Goal: Task Accomplishment & Management: Manage account settings

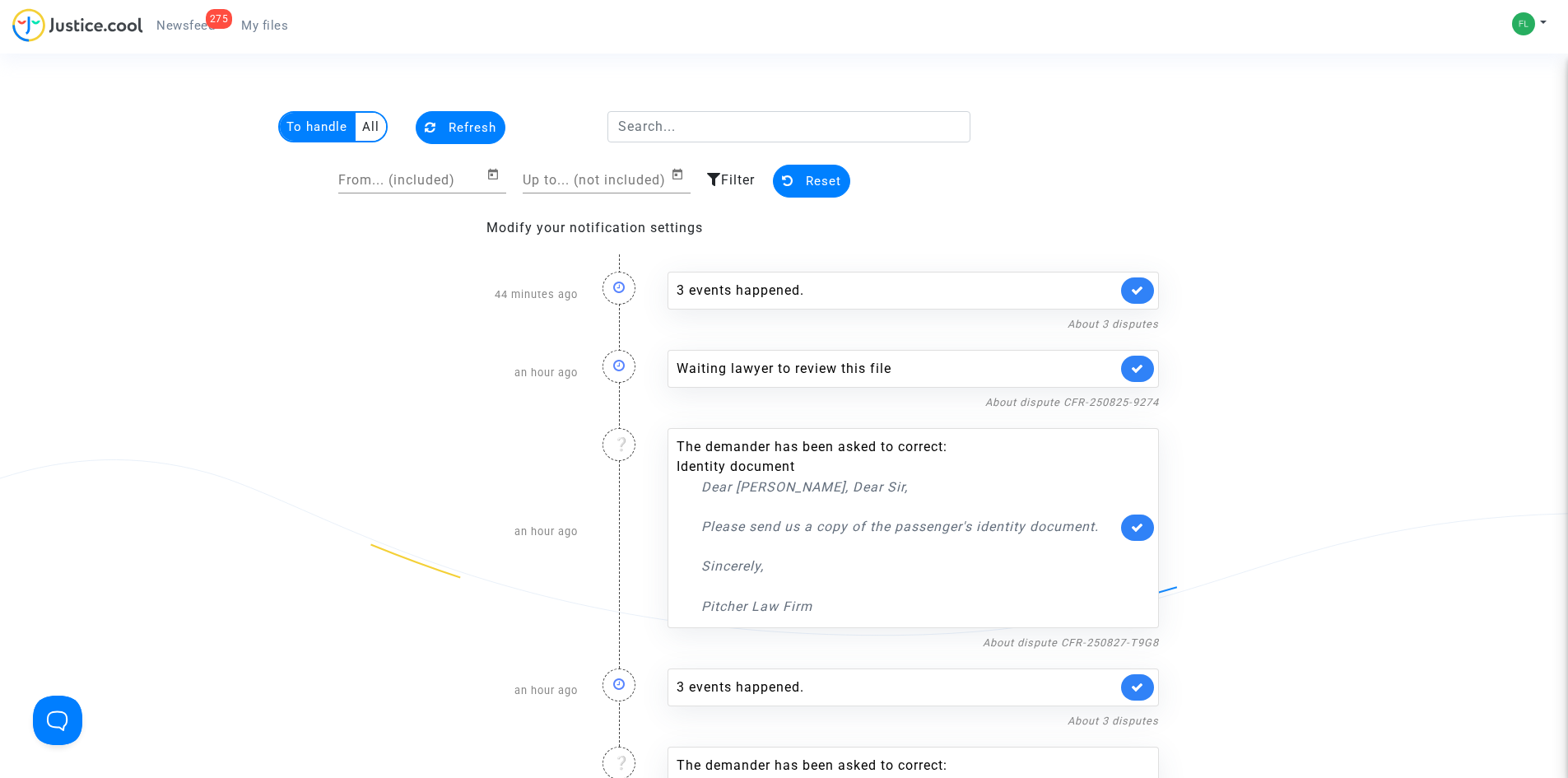
click at [175, 21] on span "Newsfeed" at bounding box center [185, 25] width 58 height 15
click at [264, 25] on span "My files" at bounding box center [265, 25] width 47 height 15
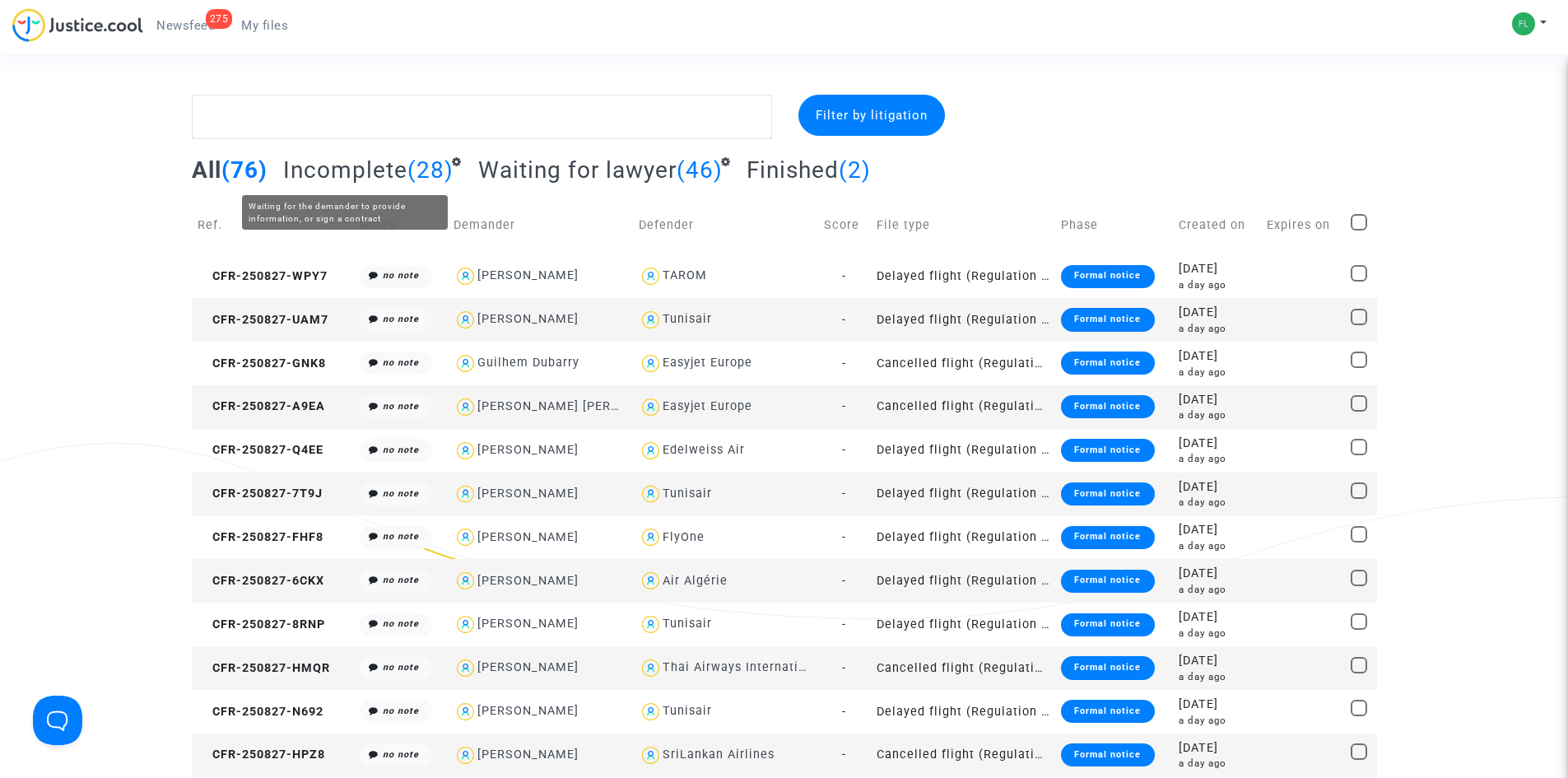
click at [404, 170] on span "Incomplete" at bounding box center [345, 170] width 124 height 27
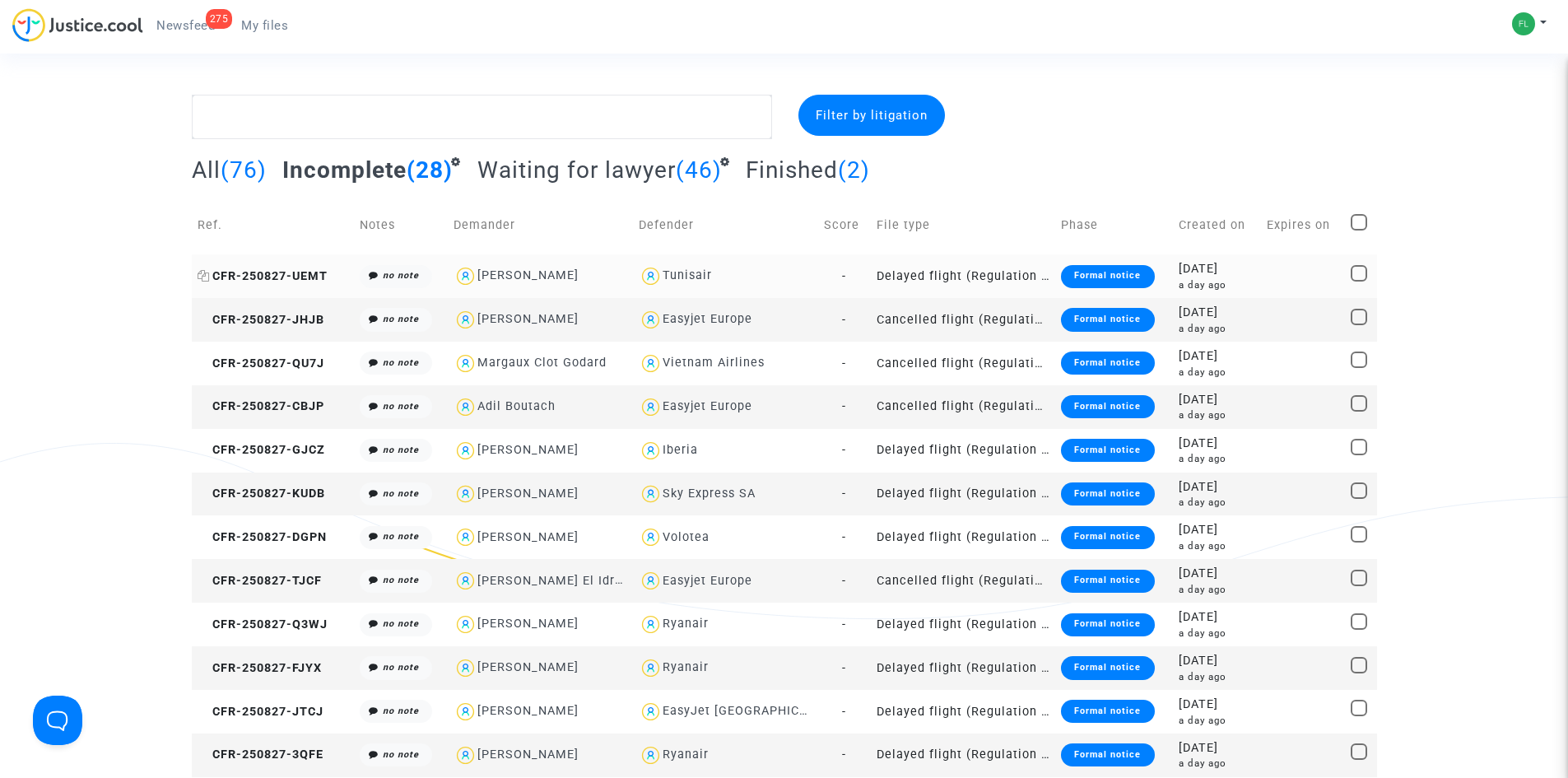
click at [290, 270] on span "CFR-250827-UEMT" at bounding box center [262, 277] width 130 height 14
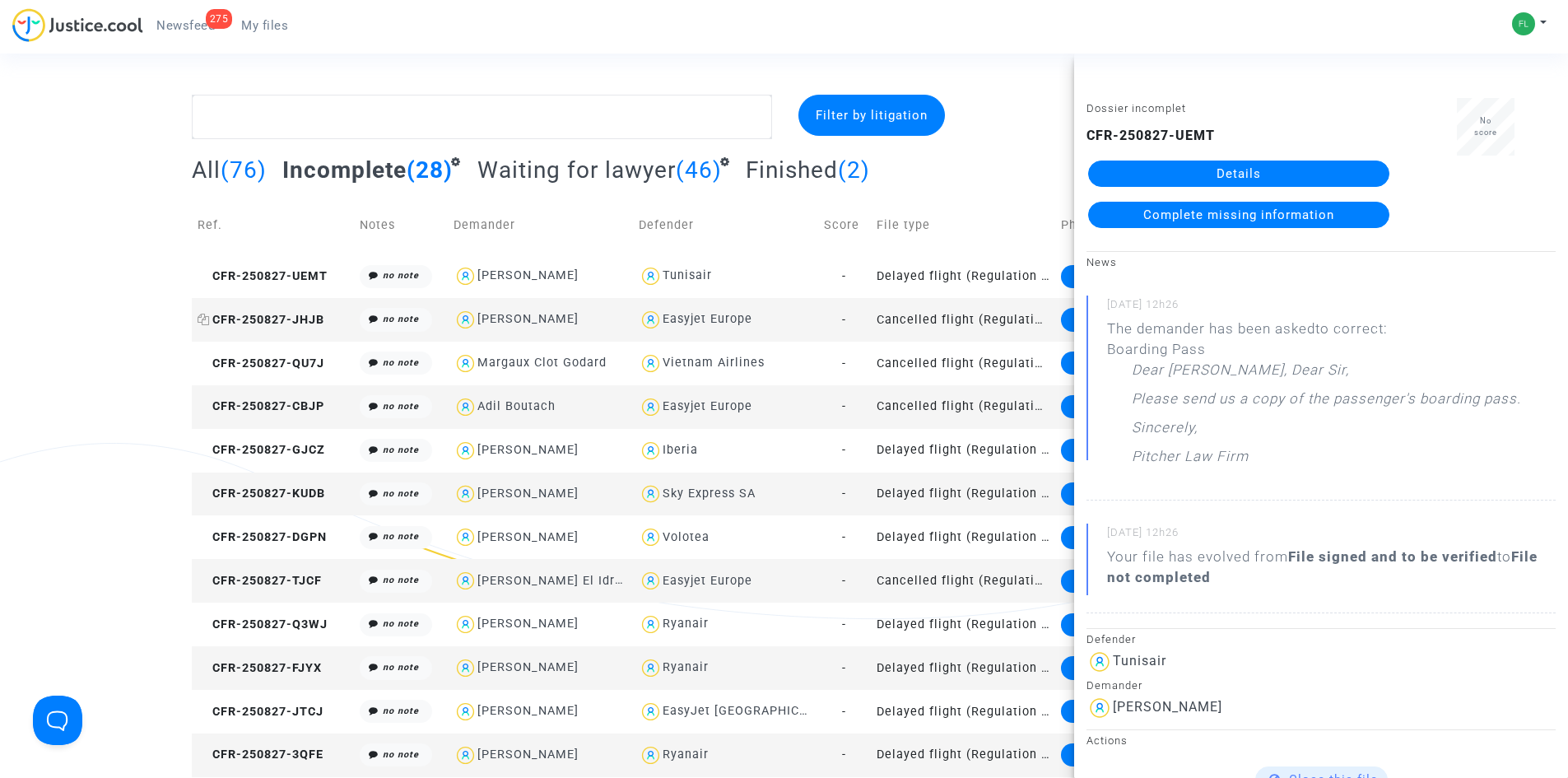
click at [266, 321] on span "CFR-250827-JHJB" at bounding box center [261, 321] width 127 height 14
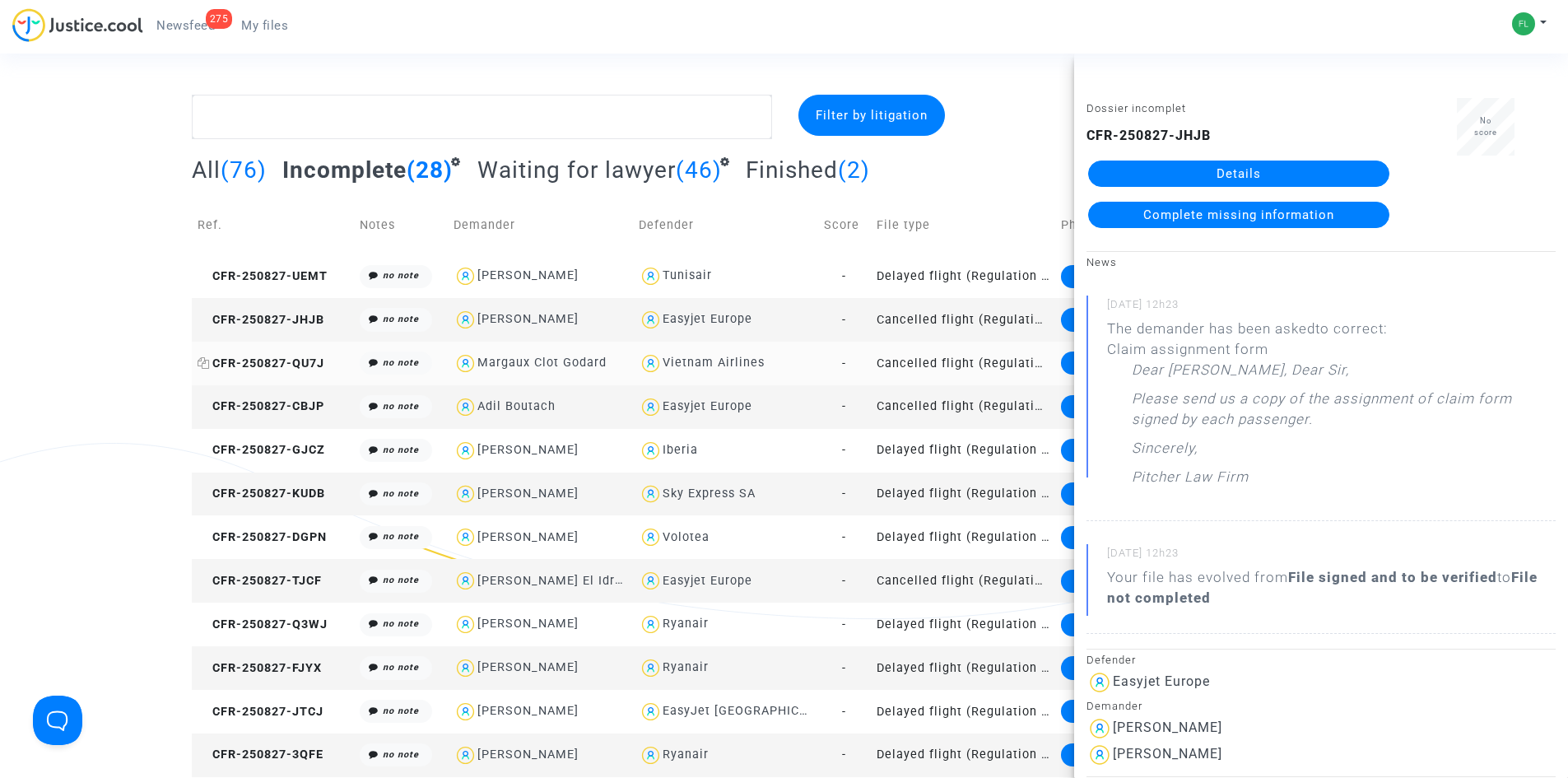
click at [262, 368] on span "CFR-250827-QU7J" at bounding box center [261, 363] width 127 height 14
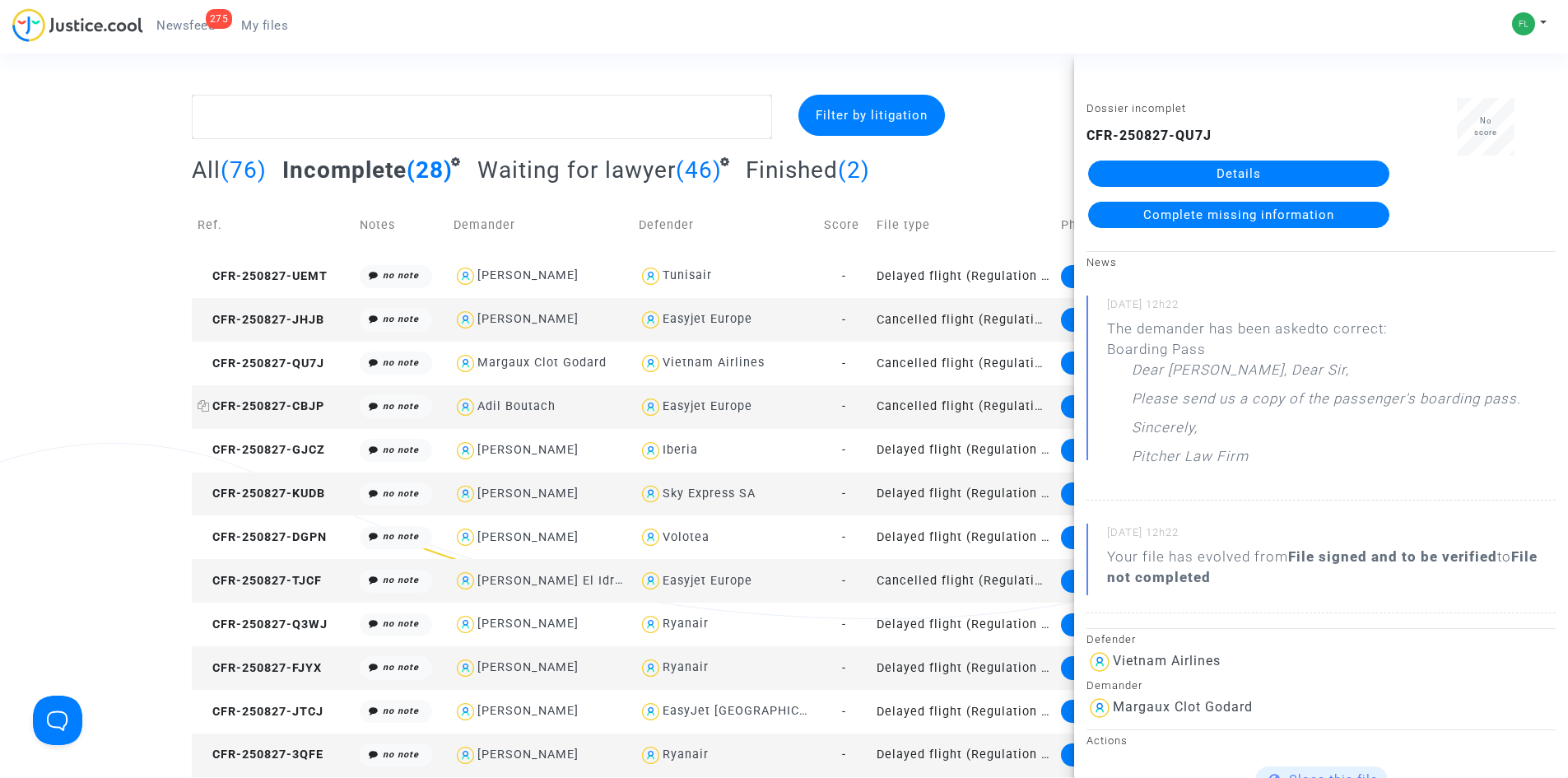
click at [268, 404] on span "CFR-250827-CBJP" at bounding box center [261, 406] width 127 height 14
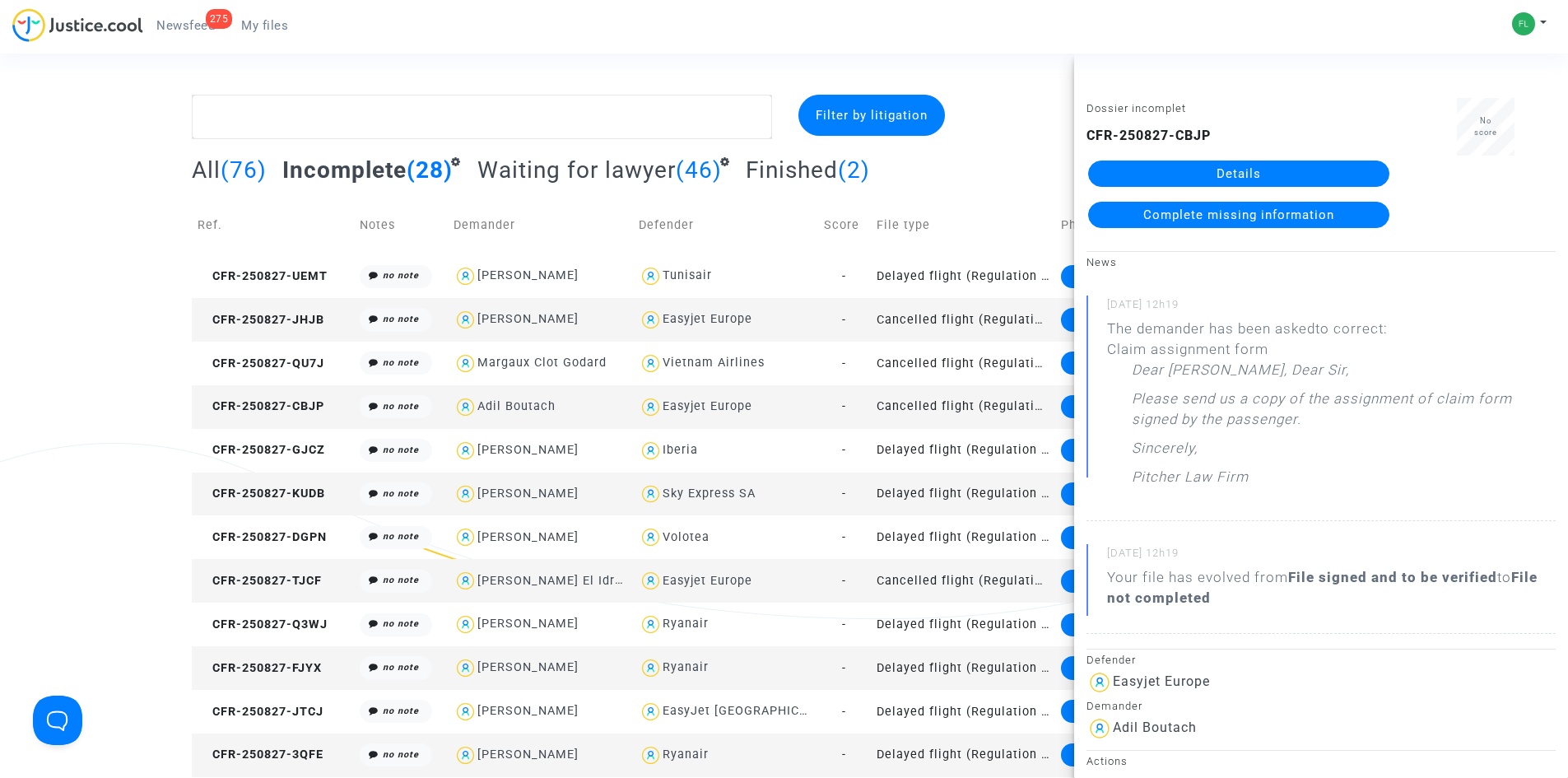
click at [98, 349] on div "Filter by litigation All (76) Incomplete (28) Waiting for lawyer (46) Finished …" at bounding box center [784, 784] width 1568 height 1380
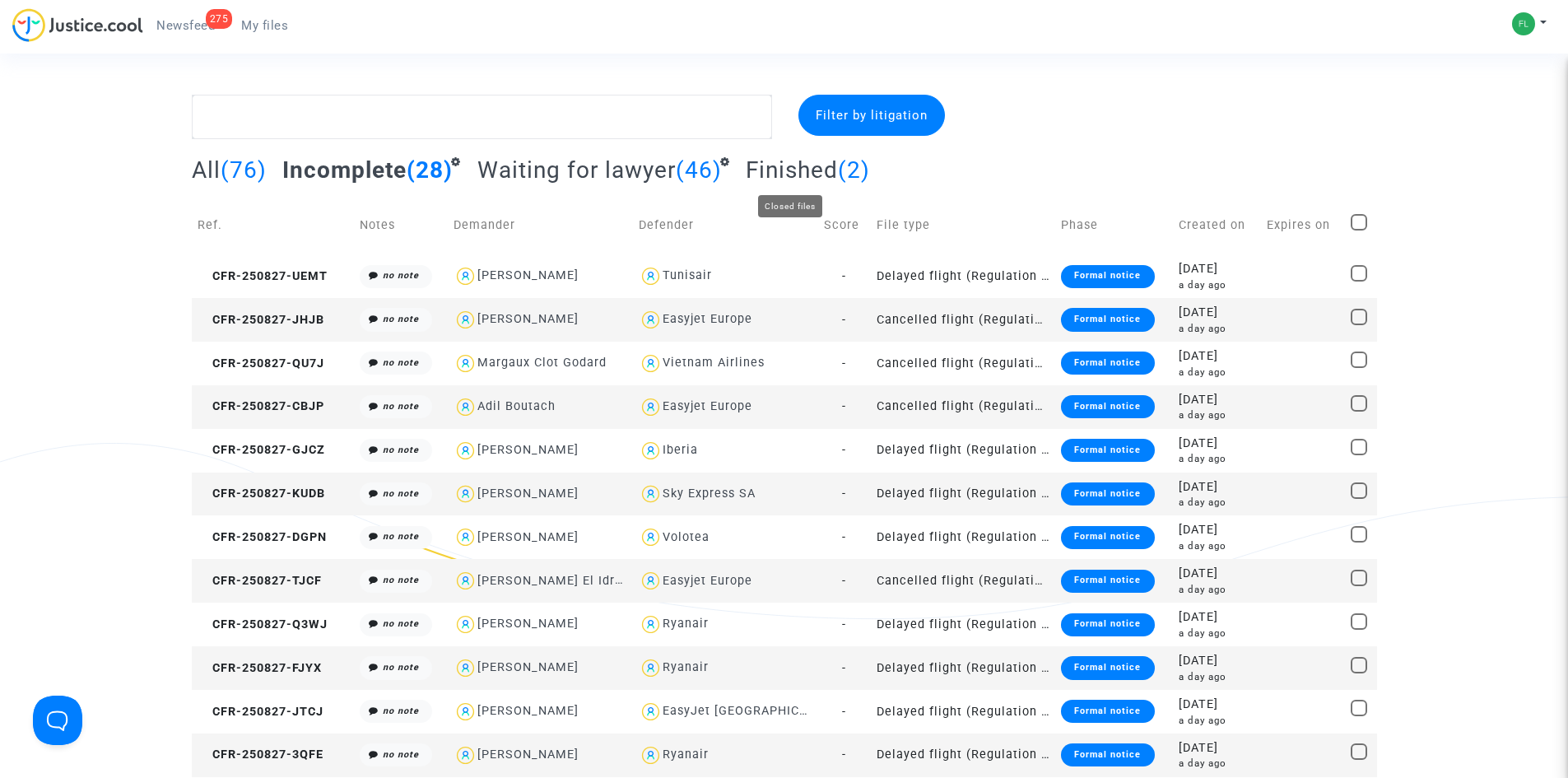
click at [814, 175] on span "Finished" at bounding box center [791, 170] width 92 height 27
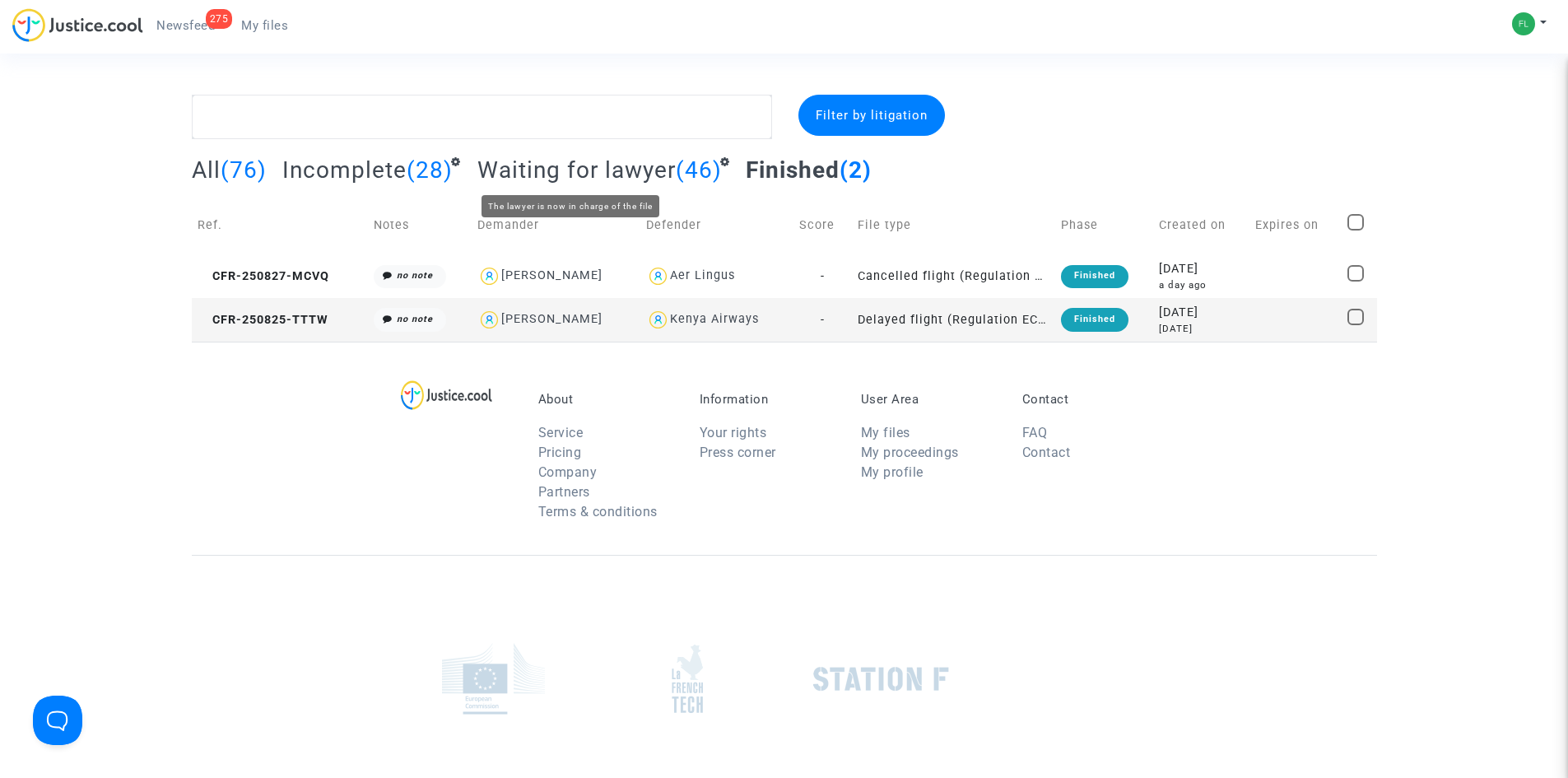
click at [614, 168] on span "Waiting for lawyer" at bounding box center [577, 170] width 199 height 27
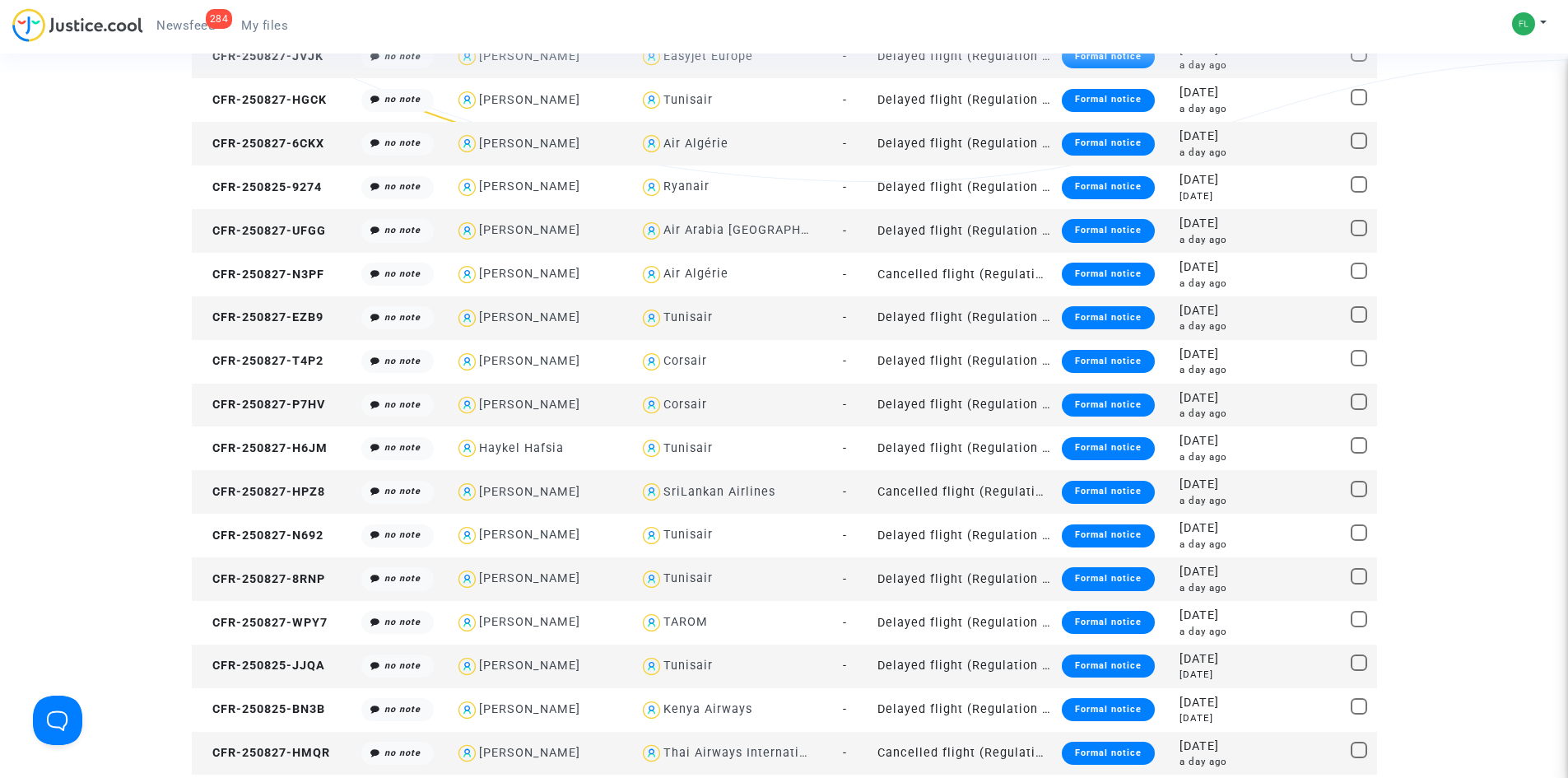
scroll to position [82, 0]
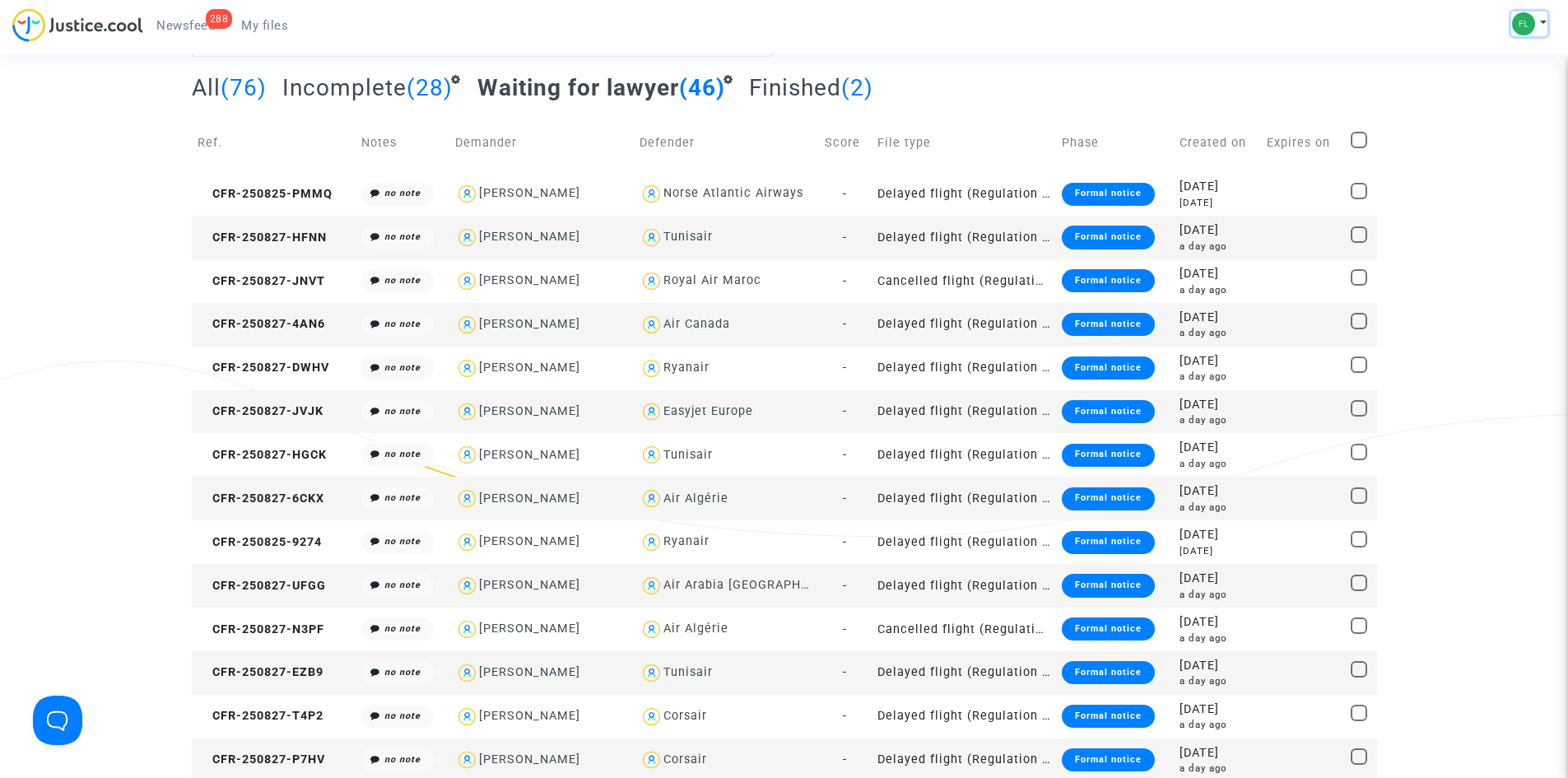
click at [1540, 21] on button at bounding box center [1530, 24] width 36 height 25
click at [1472, 54] on link "My profile" at bounding box center [1481, 58] width 130 height 26
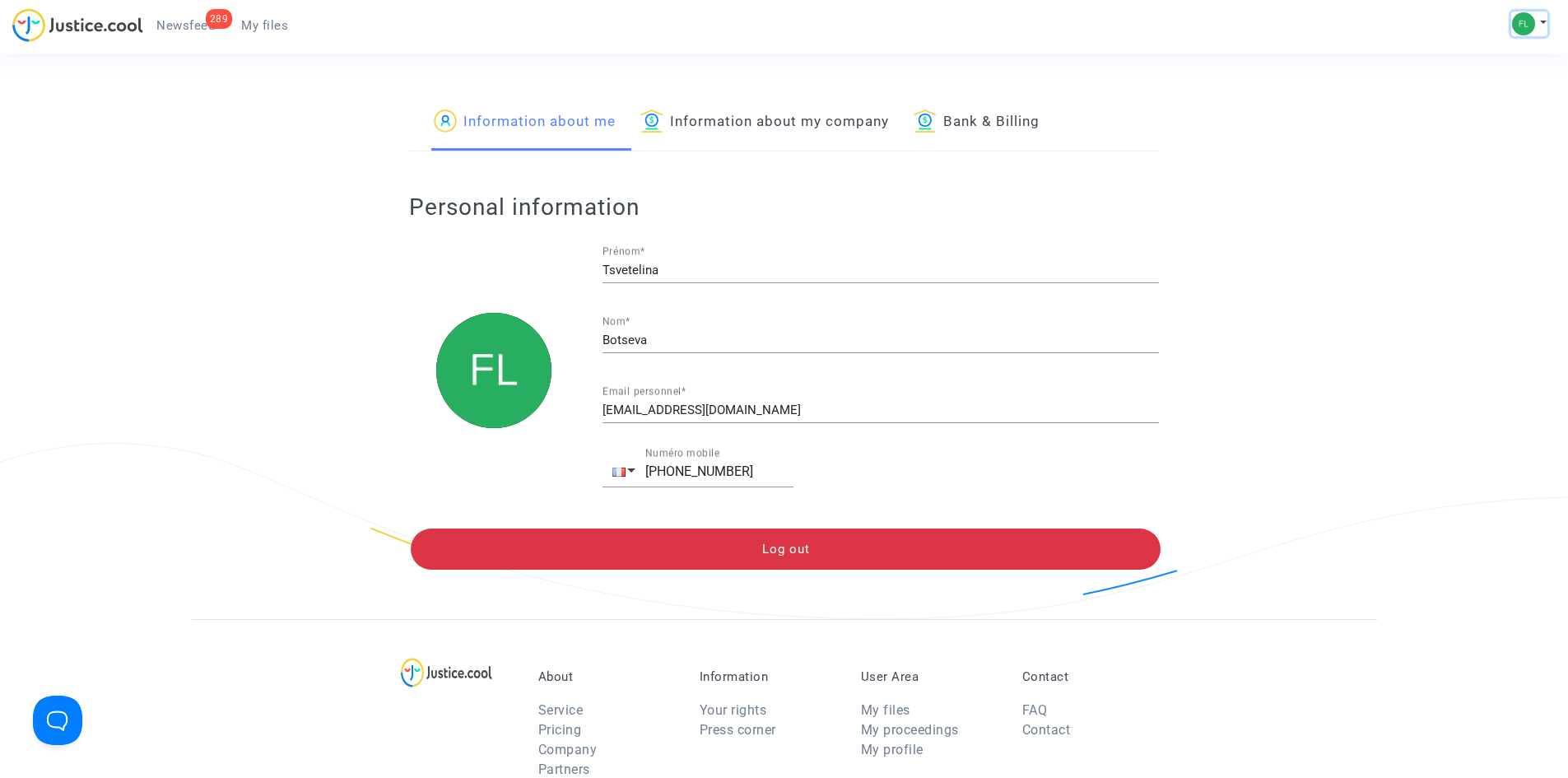
click at [1533, 21] on img at bounding box center [1524, 24] width 23 height 23
click at [1474, 78] on link "Settings" at bounding box center [1481, 84] width 130 height 26
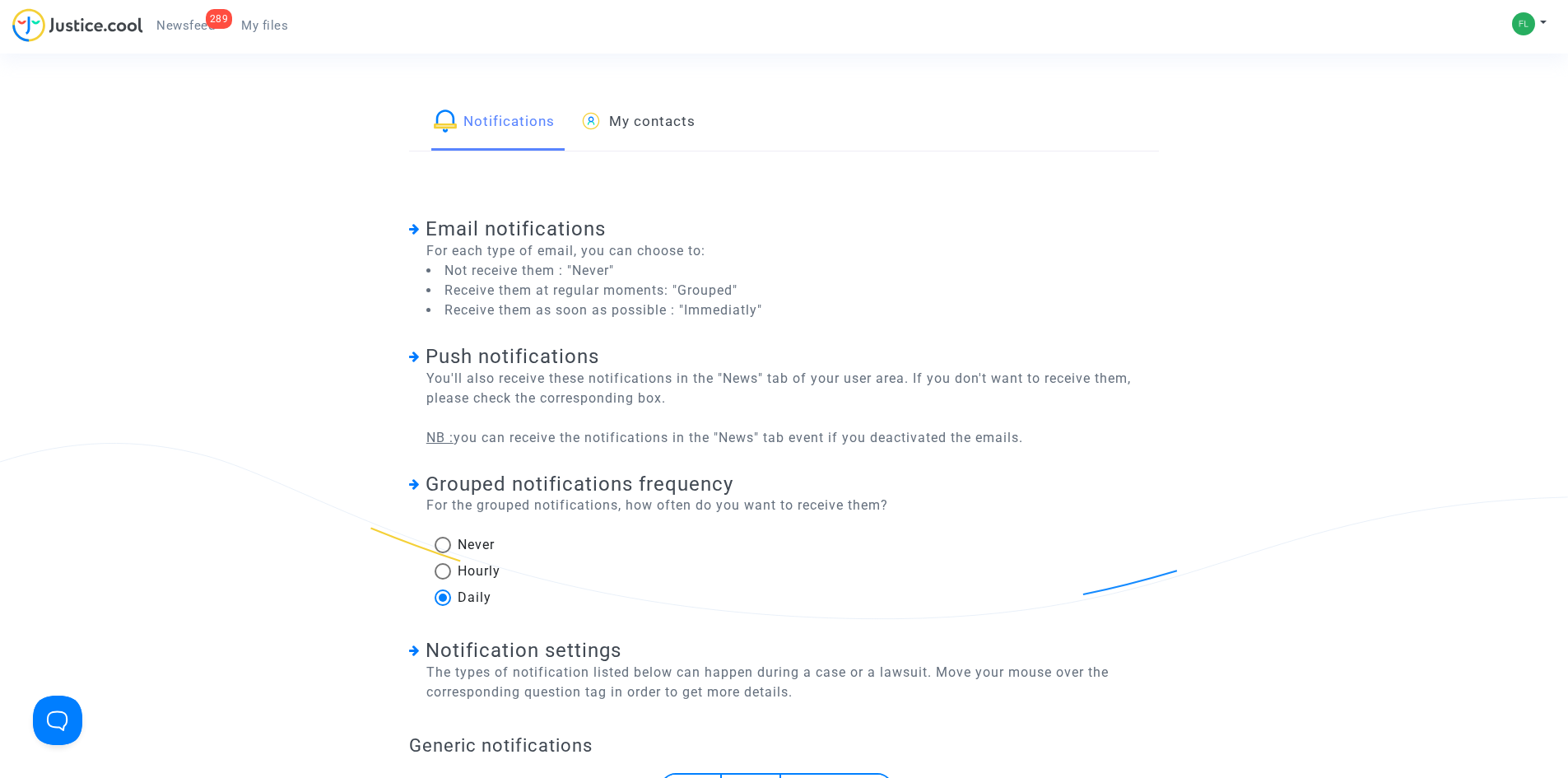
click at [467, 313] on li "Receive them as soon as possible : "Immediatly"" at bounding box center [594, 311] width 336 height 20
drag, startPoint x: 446, startPoint y: 270, endPoint x: 581, endPoint y: 269, distance: 135.0
click at [581, 269] on li "Not receive them : "Never"" at bounding box center [594, 271] width 336 height 20
click at [530, 292] on li "Receive them at regular moments: "Grouped"" at bounding box center [594, 291] width 336 height 20
drag, startPoint x: 525, startPoint y: 291, endPoint x: 666, endPoint y: 292, distance: 141.0
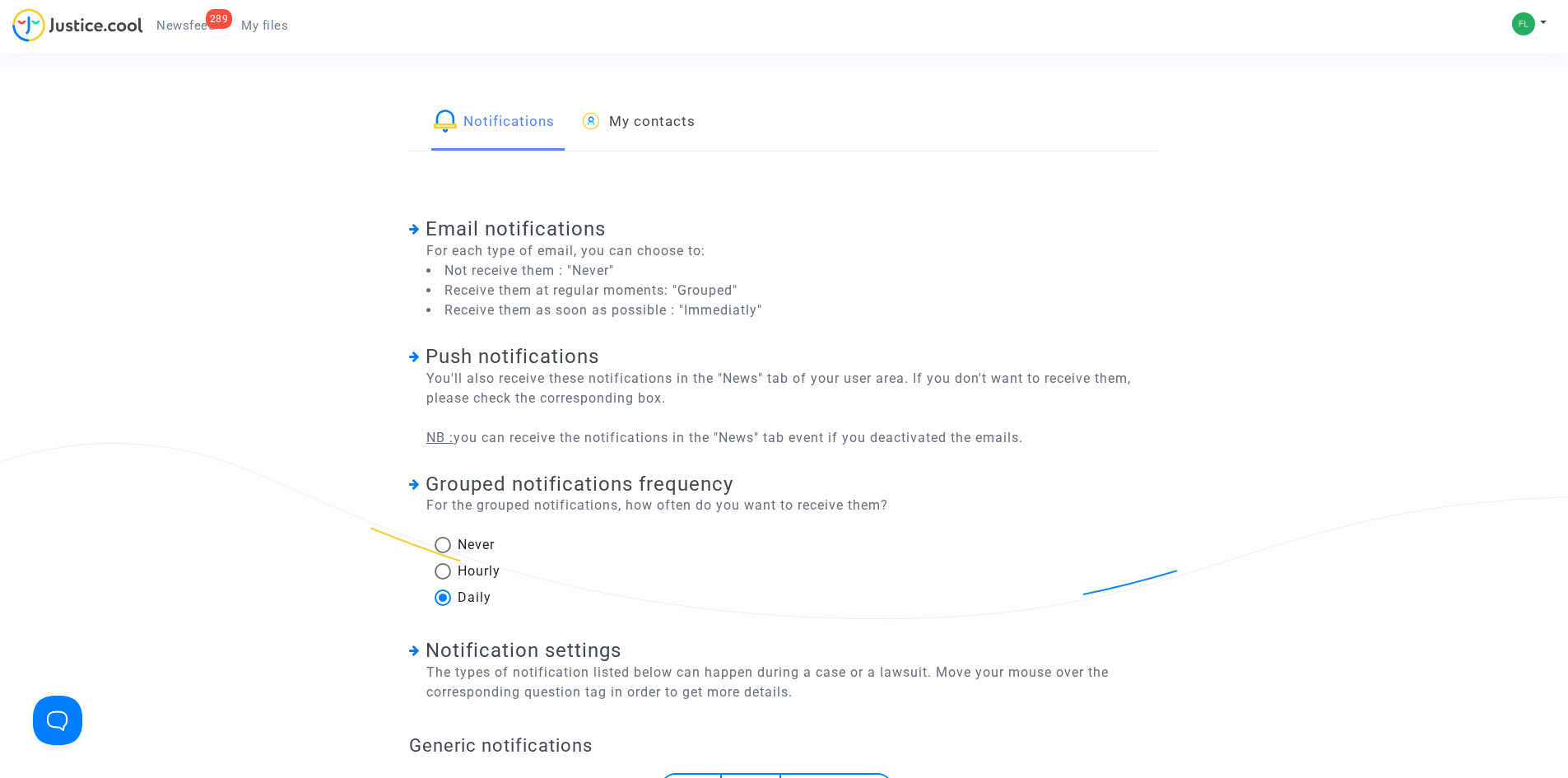
click at [666, 292] on li "Receive them at regular moments: "Grouped"" at bounding box center [594, 291] width 336 height 20
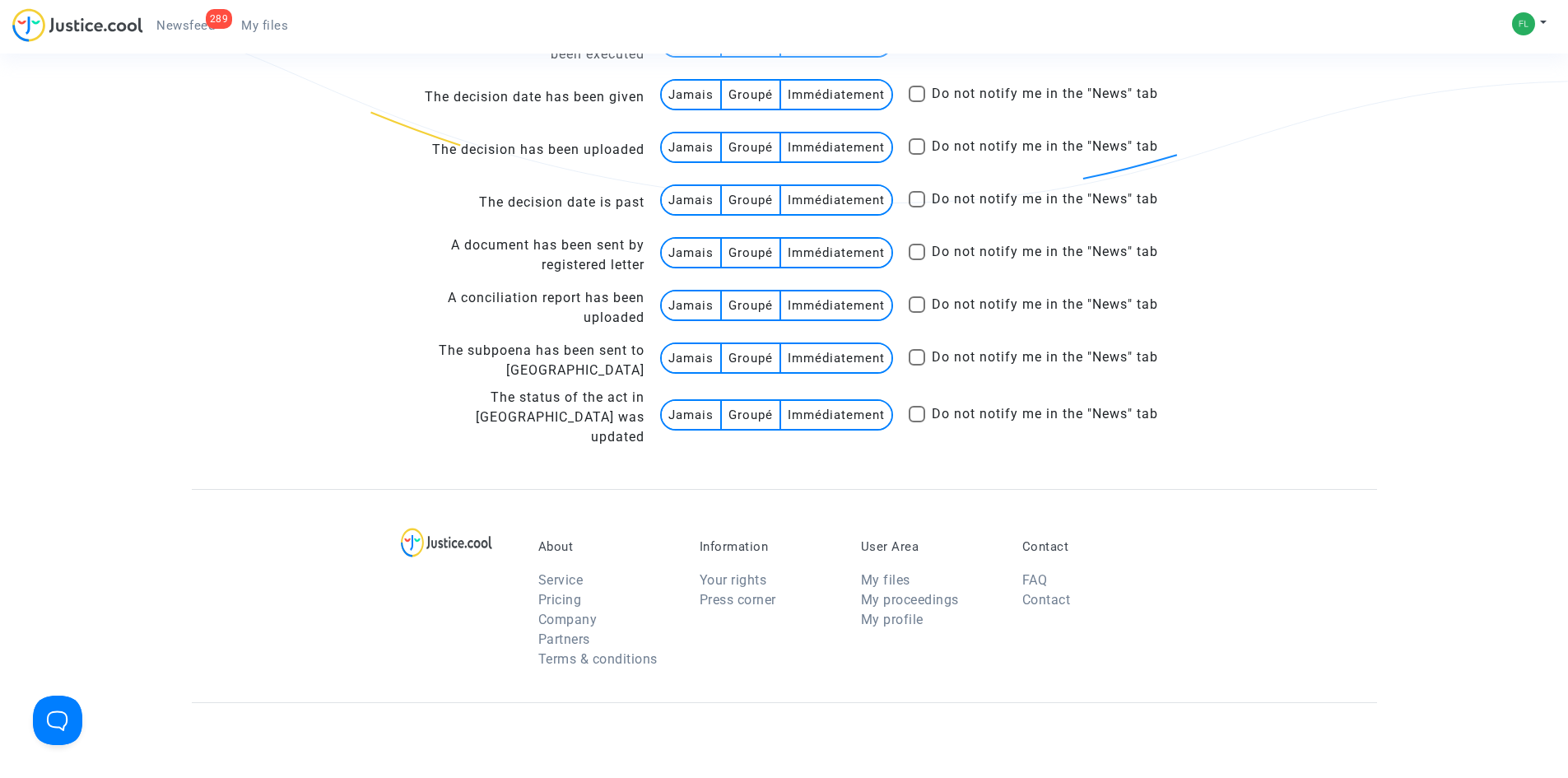
scroll to position [3048, 0]
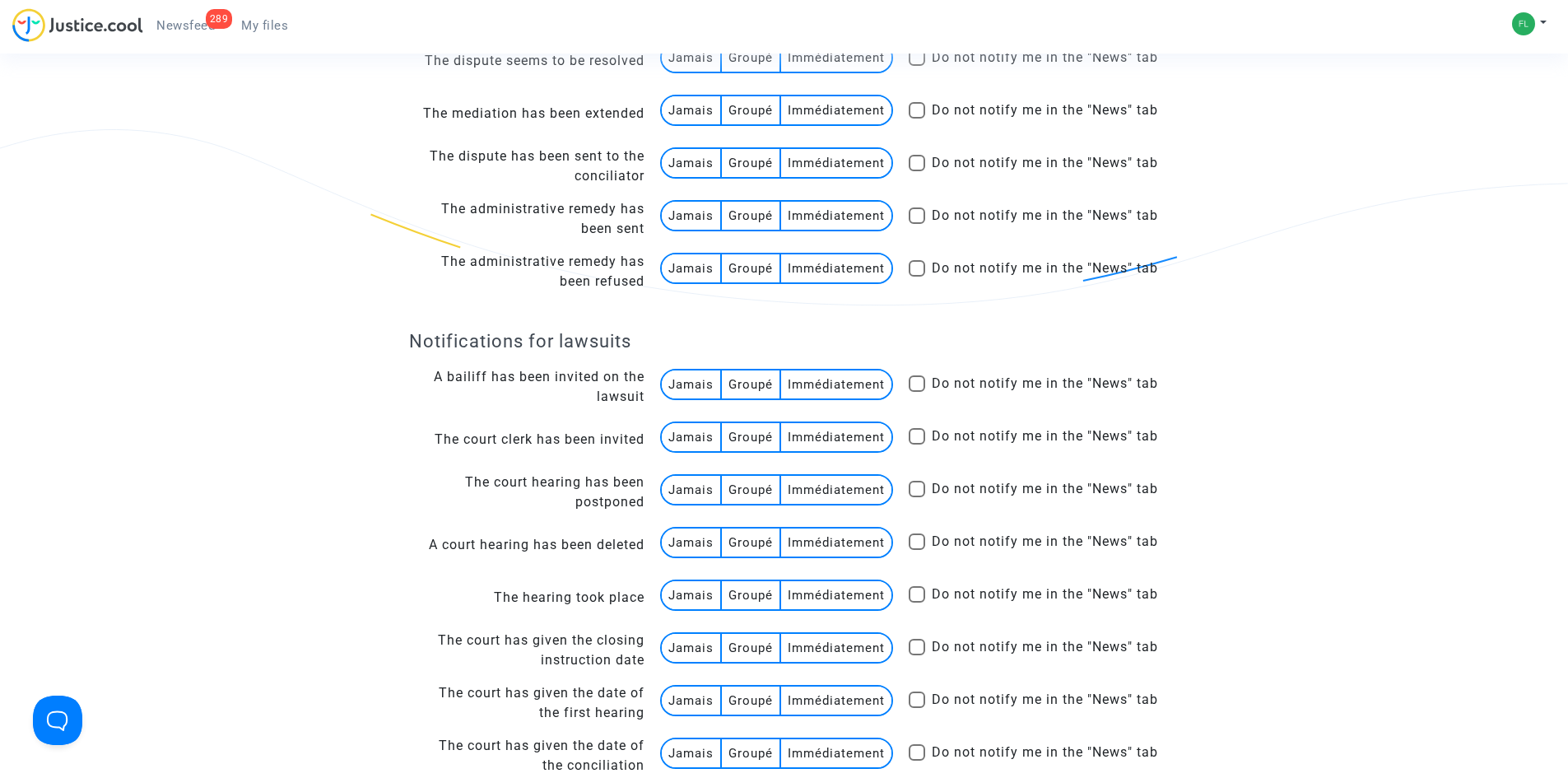
drag, startPoint x: 137, startPoint y: 193, endPoint x: 169, endPoint y: 112, distance: 87.1
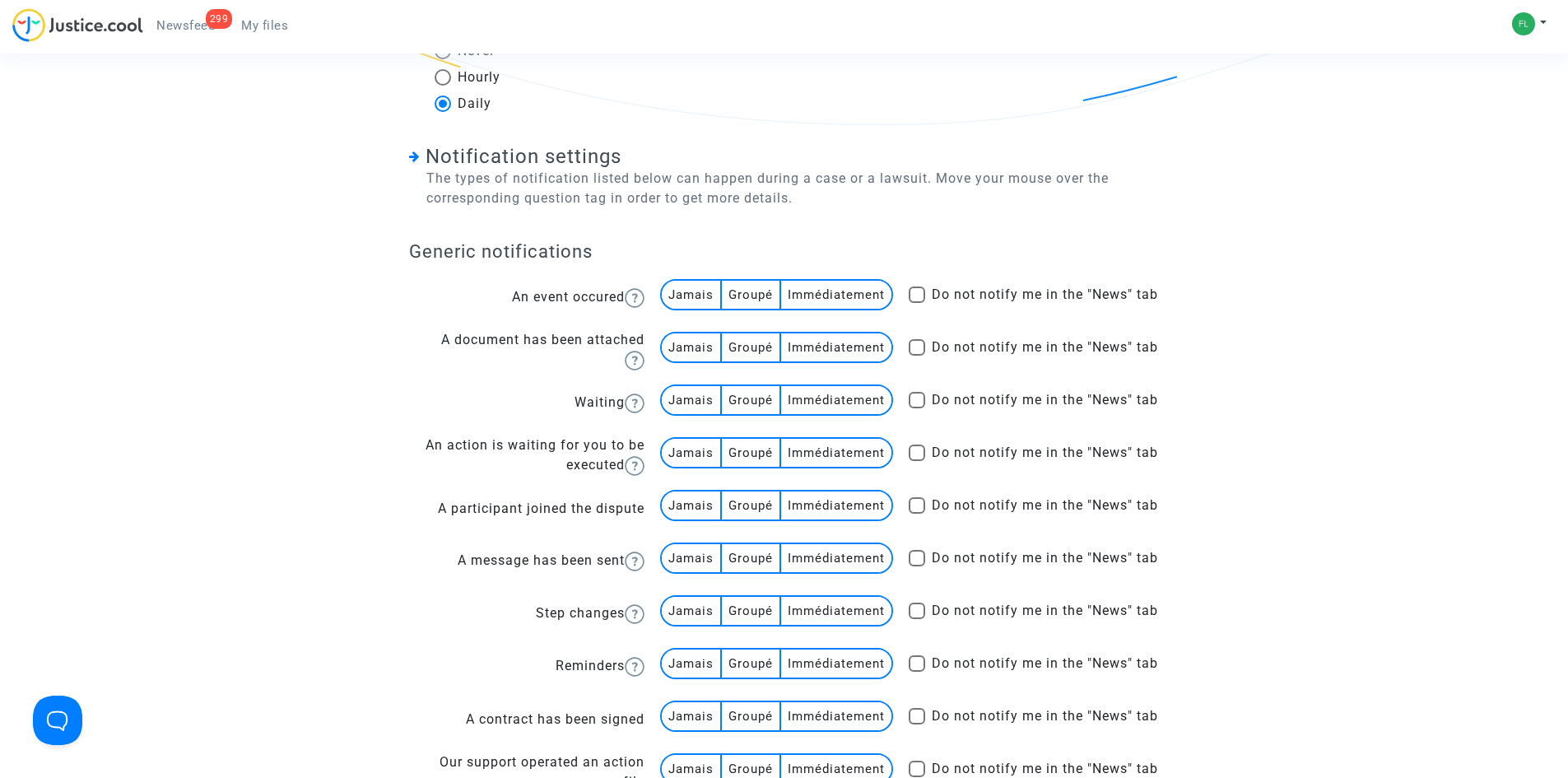
scroll to position [82, 0]
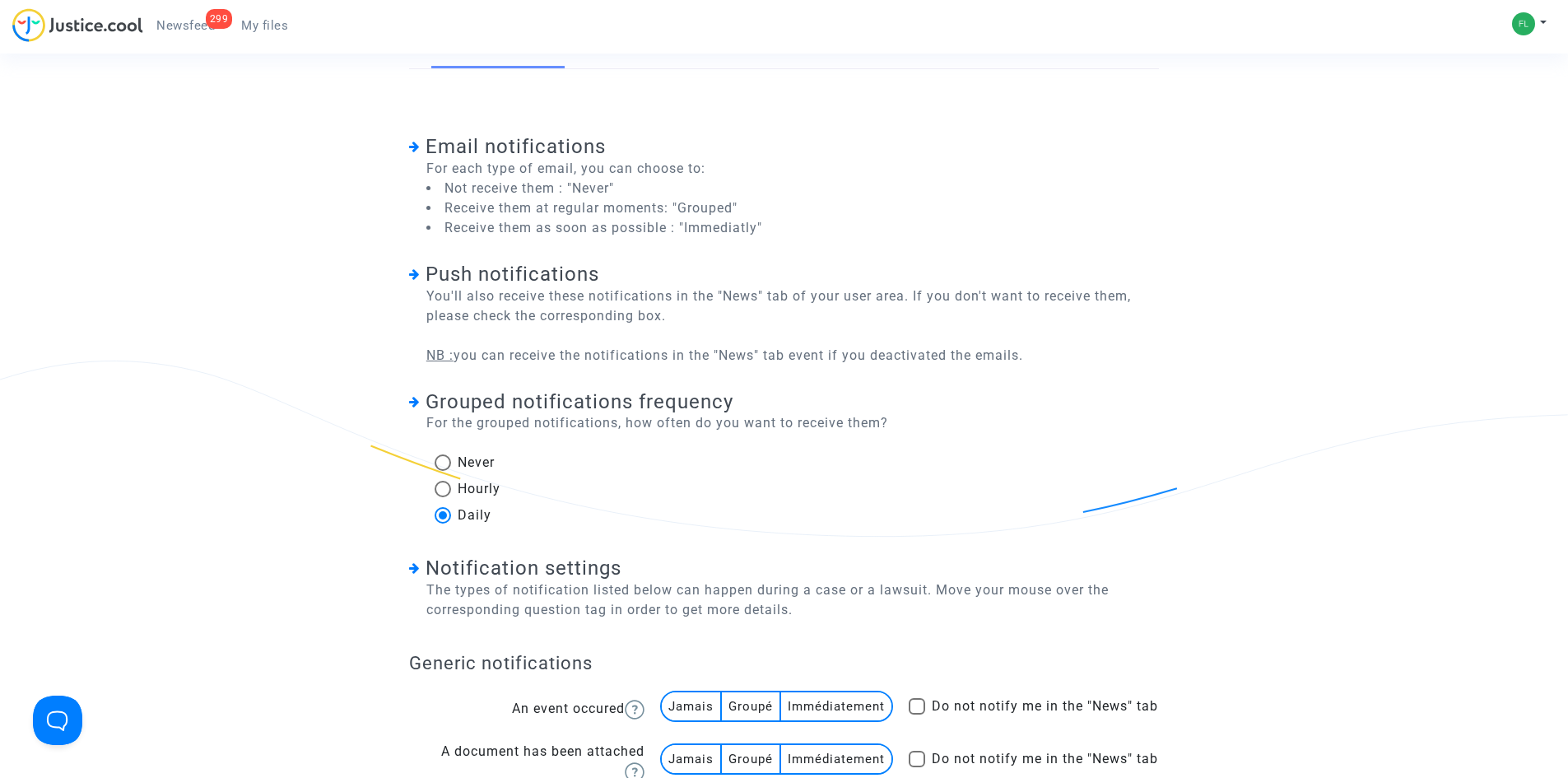
click at [414, 568] on icon at bounding box center [414, 569] width 11 height 12
click at [734, 200] on li "Receive them at regular moments: "Grouped"" at bounding box center [594, 209] width 336 height 20
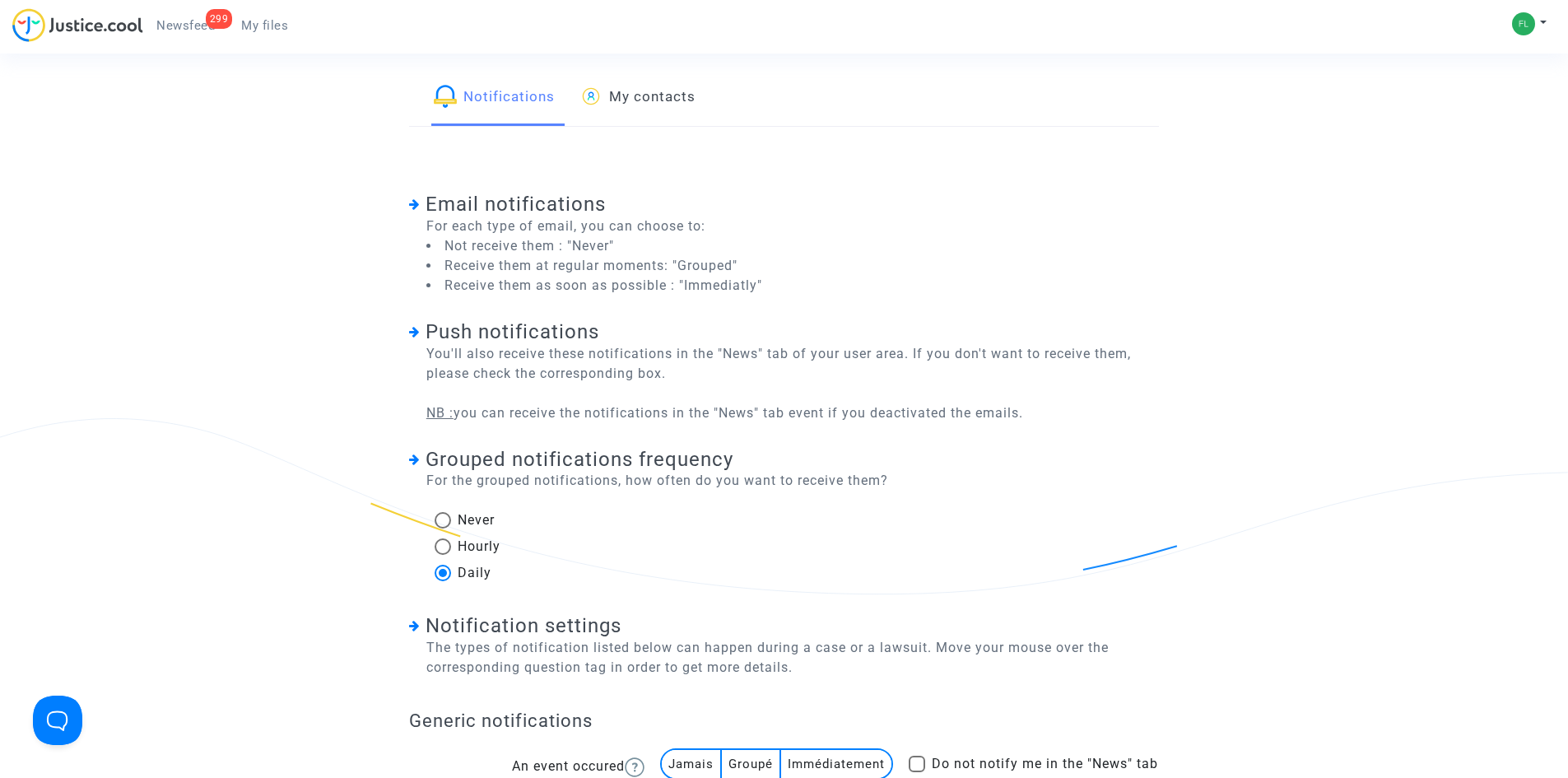
scroll to position [0, 0]
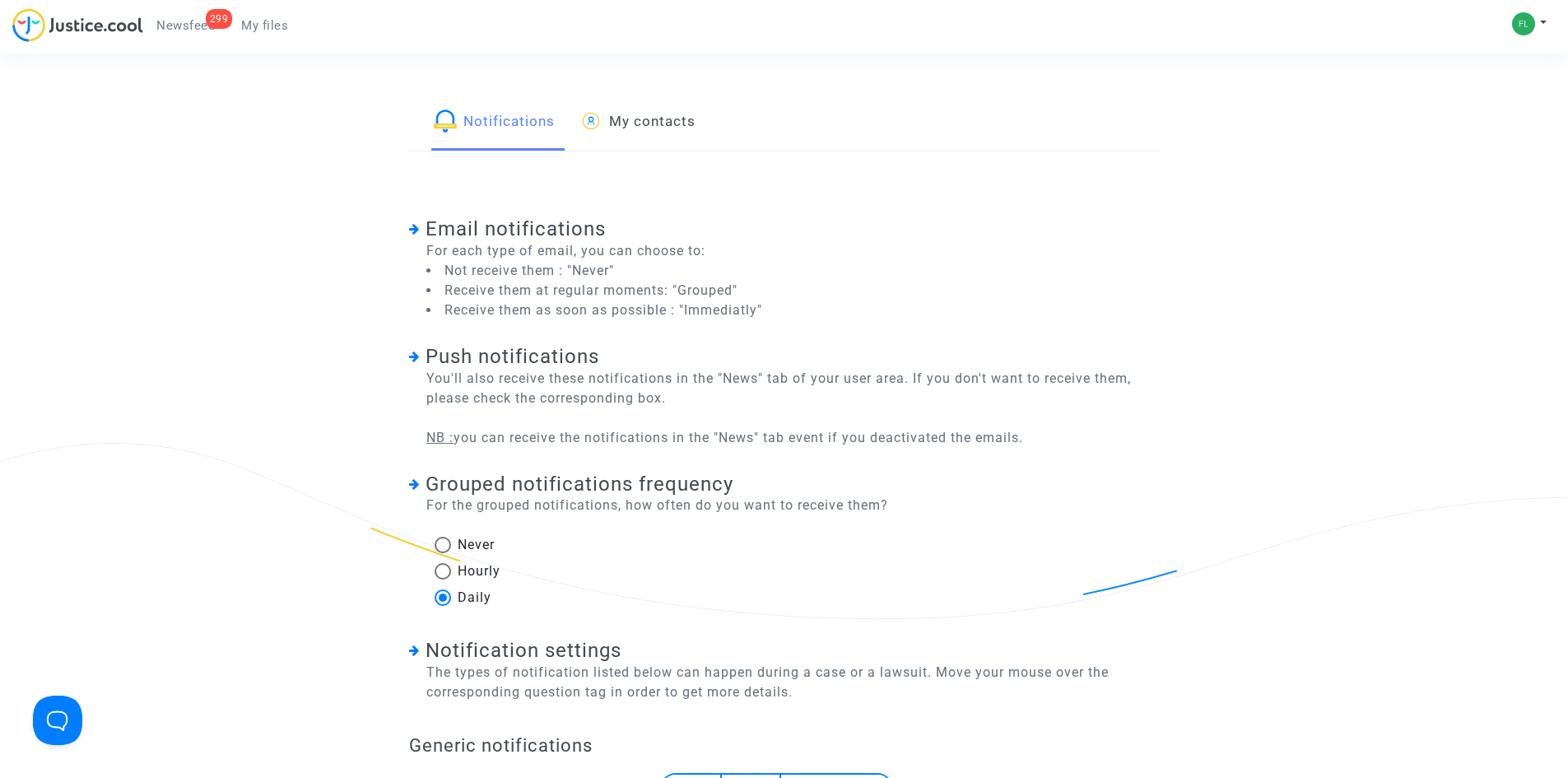
click at [181, 16] on link "299 Newsfeed" at bounding box center [185, 26] width 85 height 25
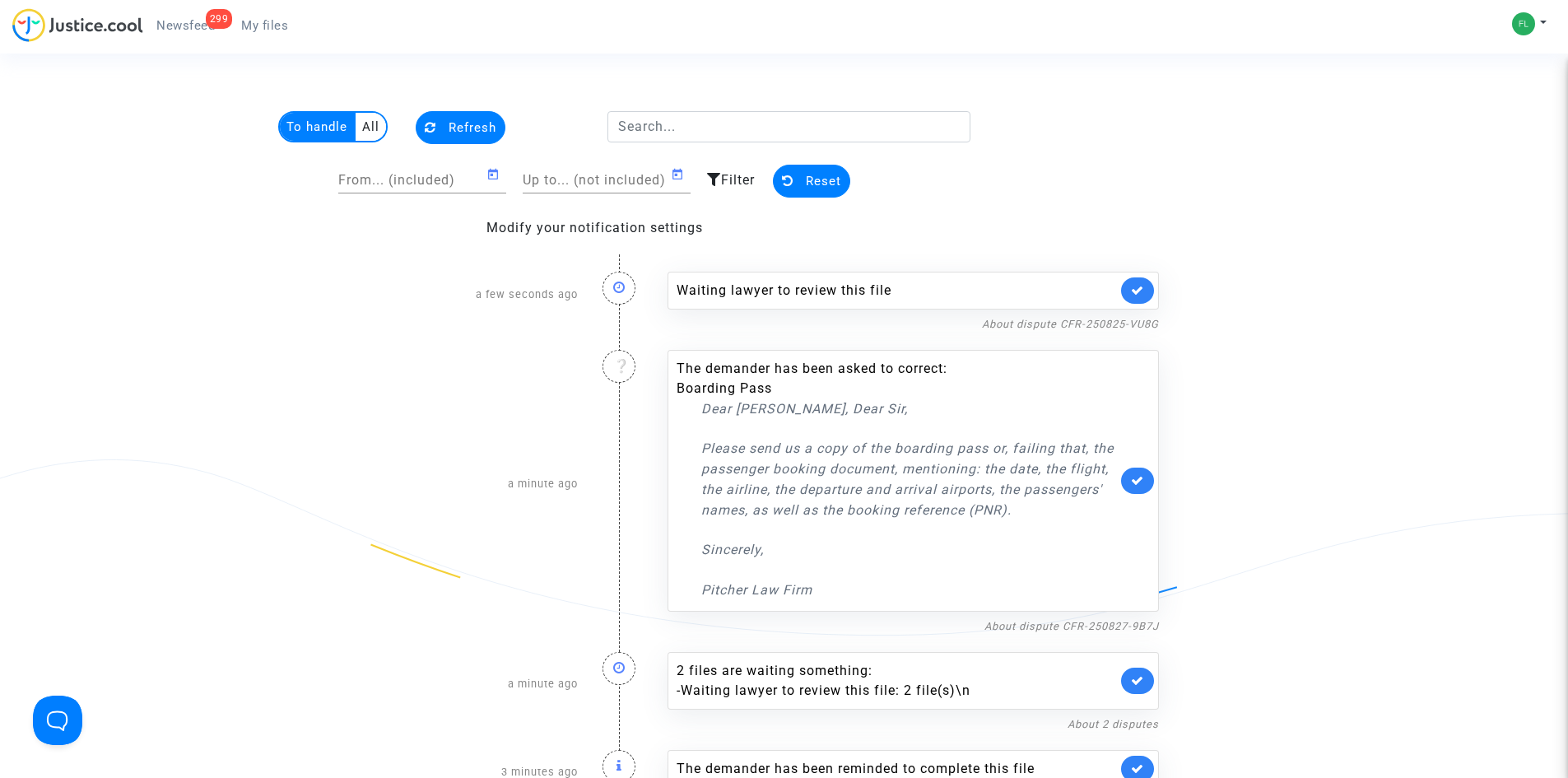
click at [724, 178] on span "Filter" at bounding box center [738, 179] width 34 height 15
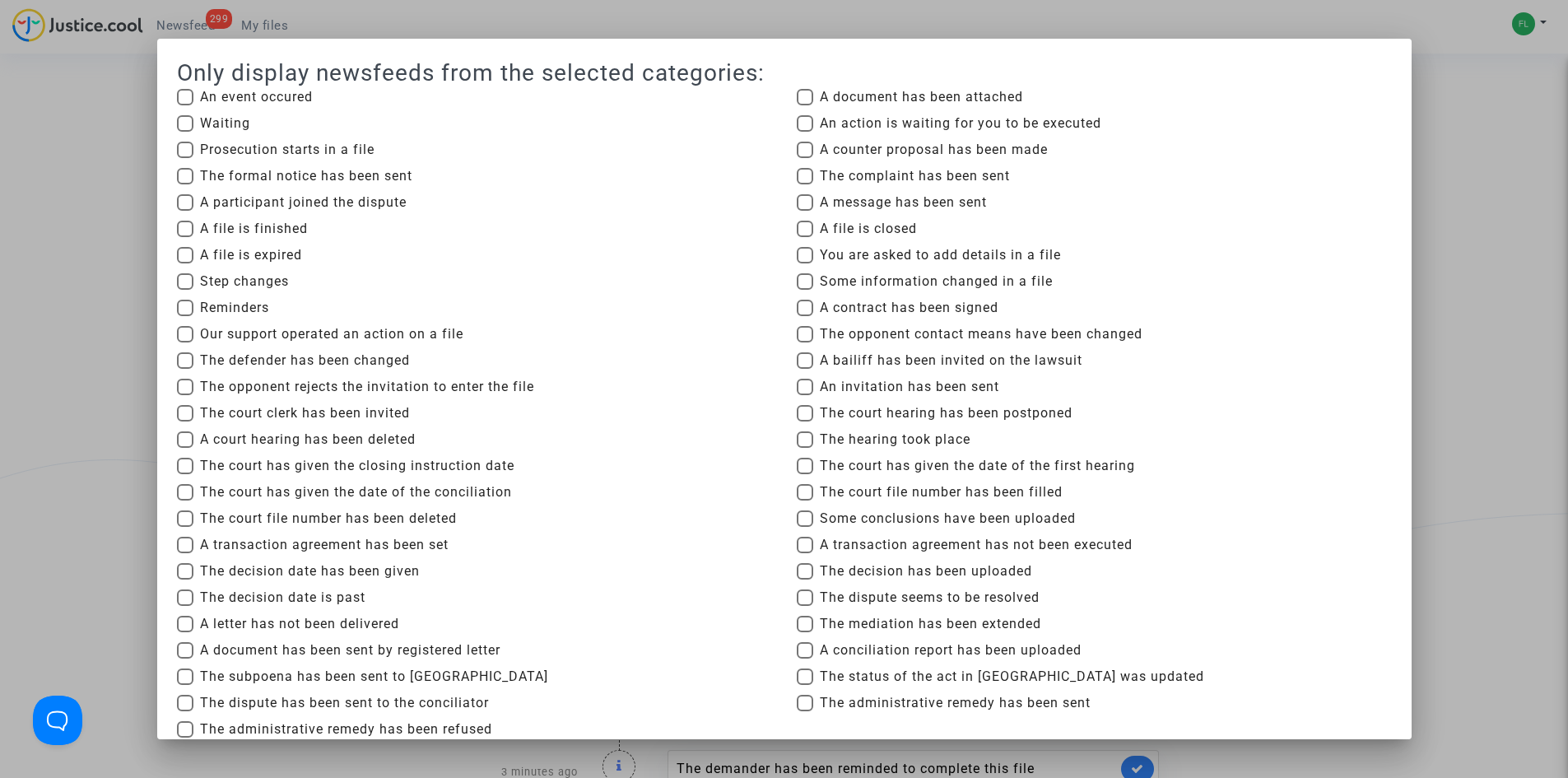
click at [53, 173] on div at bounding box center [784, 389] width 1568 height 778
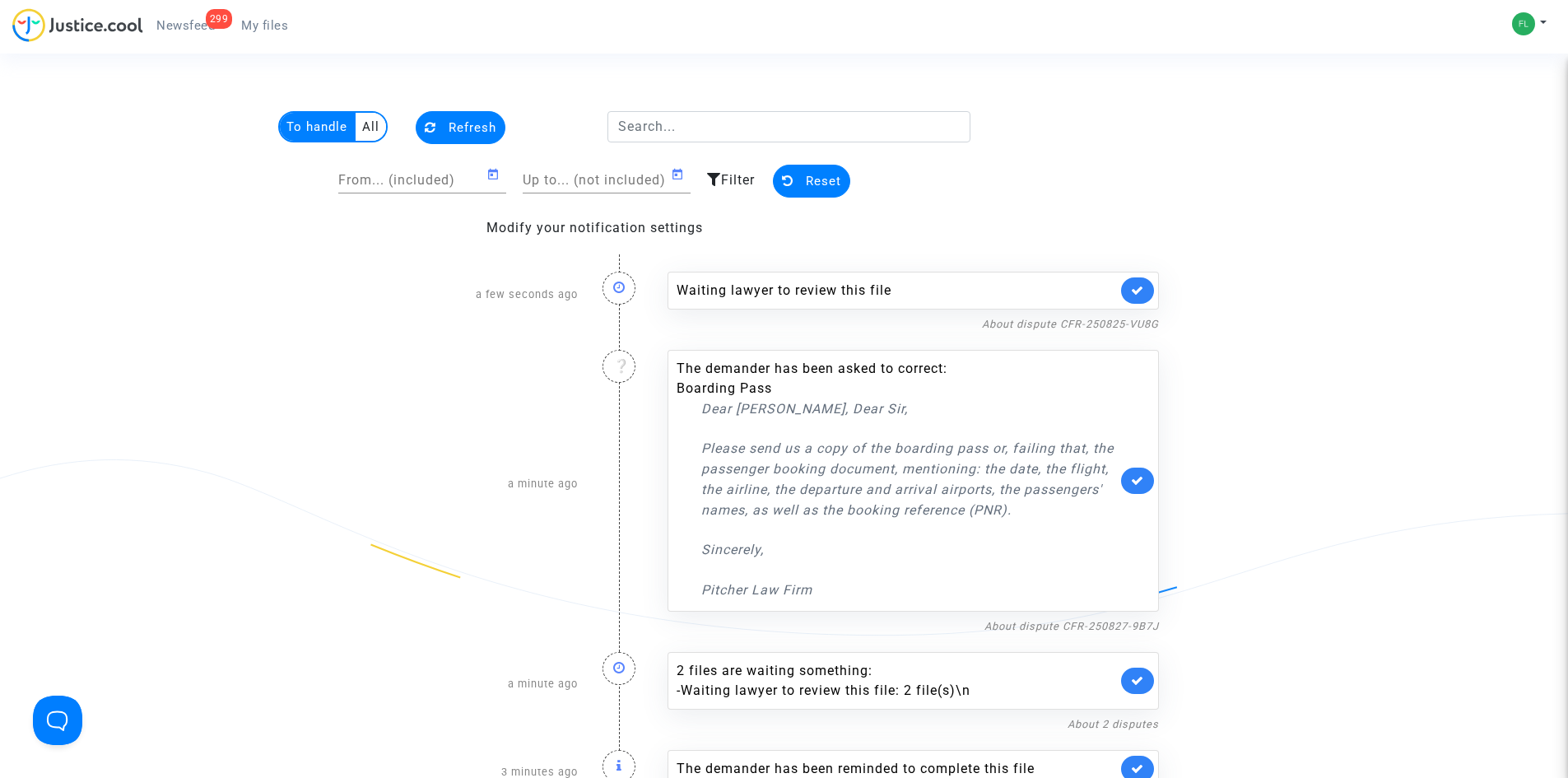
click at [798, 173] on button "Reset" at bounding box center [812, 181] width 77 height 33
click at [478, 134] on span "Refresh" at bounding box center [472, 127] width 47 height 15
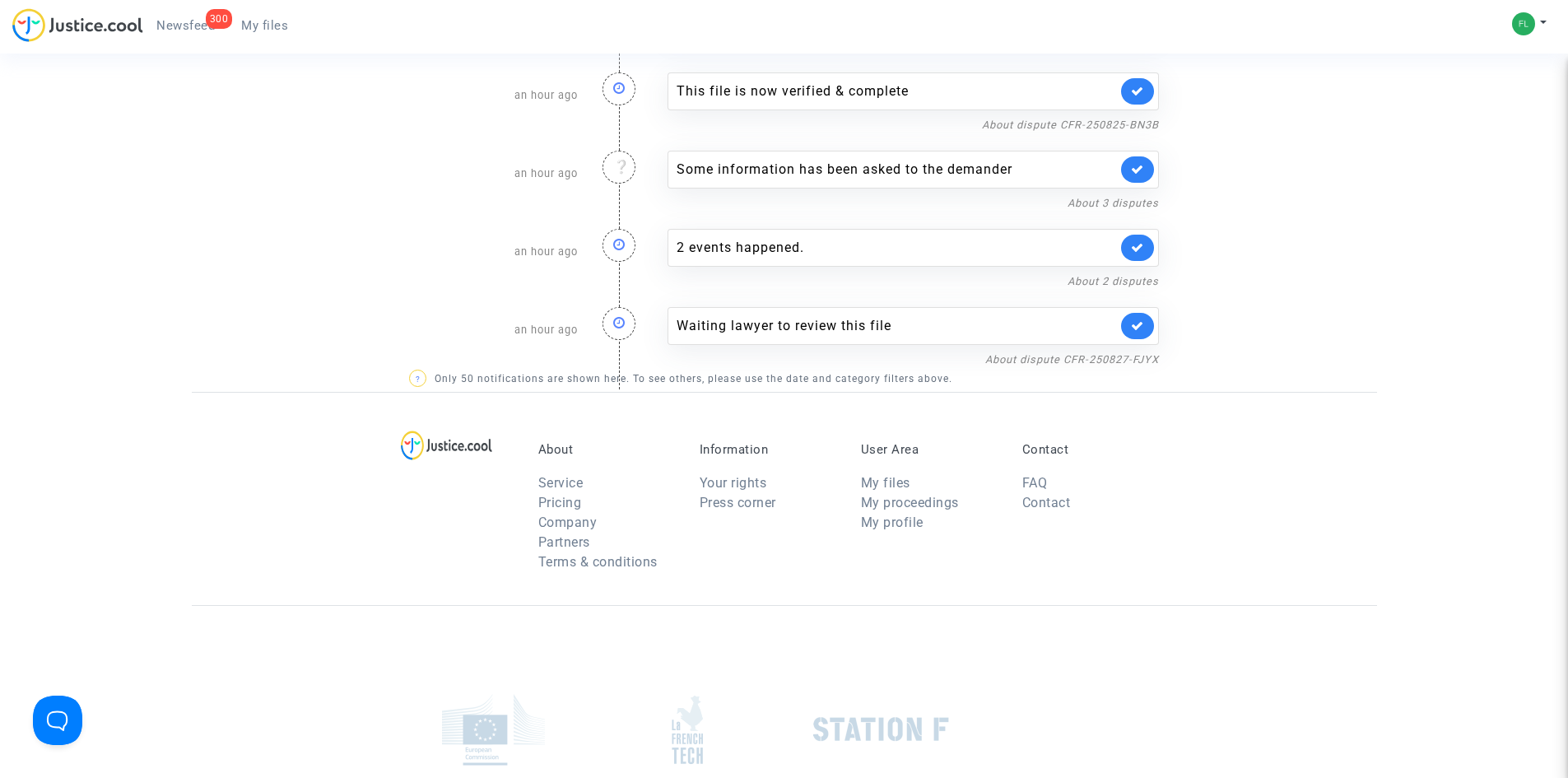
scroll to position [6094, 0]
